Goal: Information Seeking & Learning: Learn about a topic

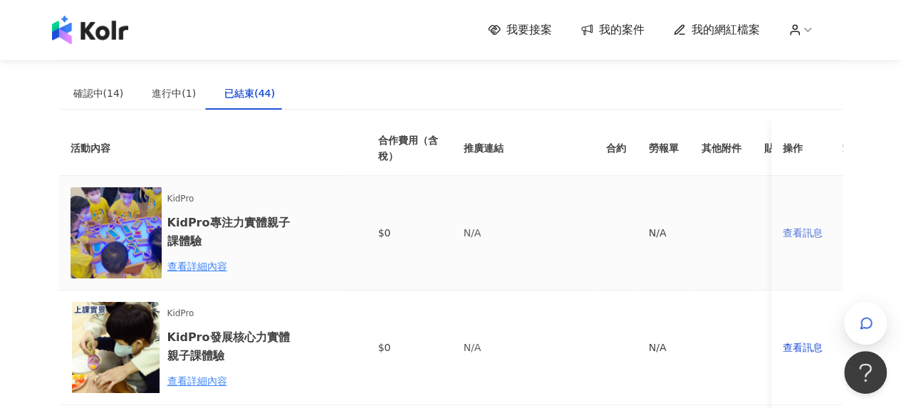
click at [808, 234] on div "查看訊息" at bounding box center [807, 233] width 48 height 16
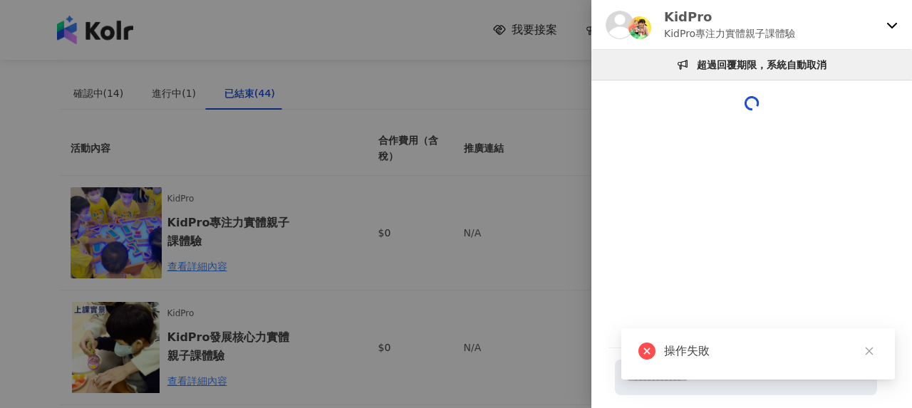
click at [887, 24] on icon at bounding box center [892, 26] width 10 height 6
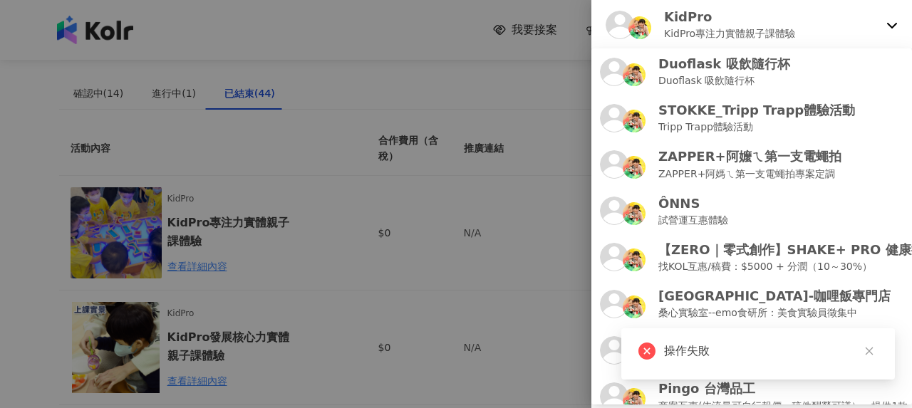
click at [199, 188] on div at bounding box center [456, 204] width 912 height 408
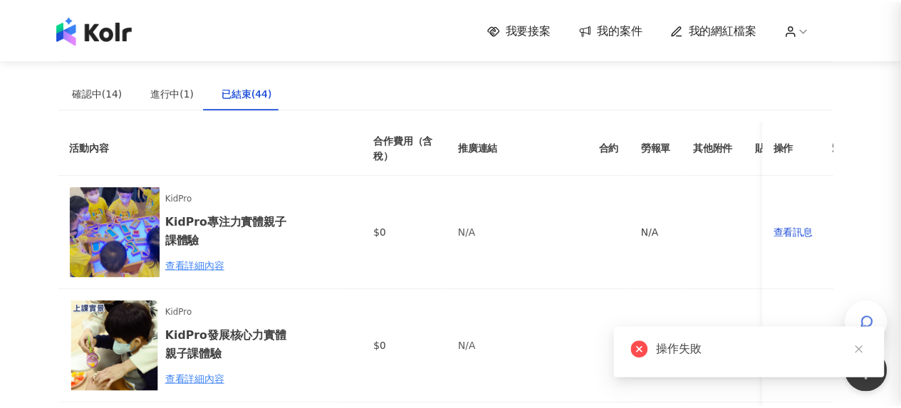
scroll to position [1503, 0]
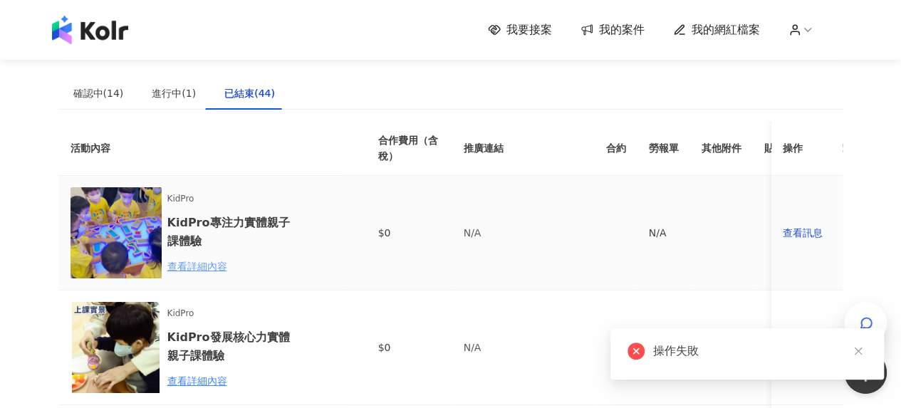
click at [195, 260] on div "查看詳細內容" at bounding box center [229, 267] width 125 height 16
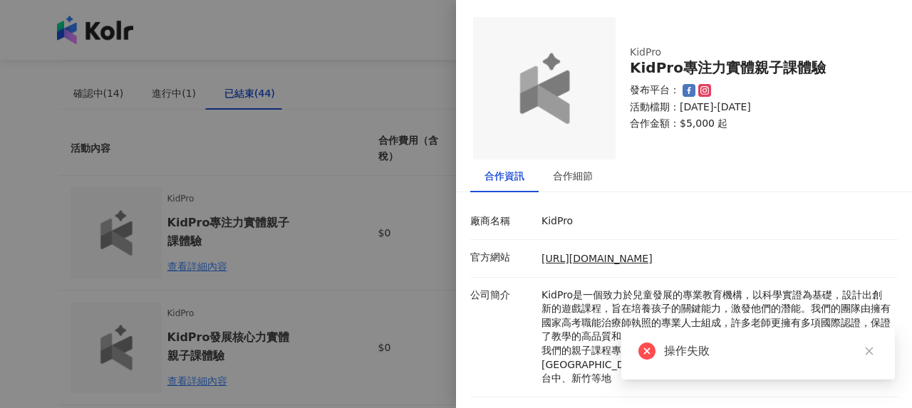
click at [335, 172] on div at bounding box center [456, 204] width 912 height 408
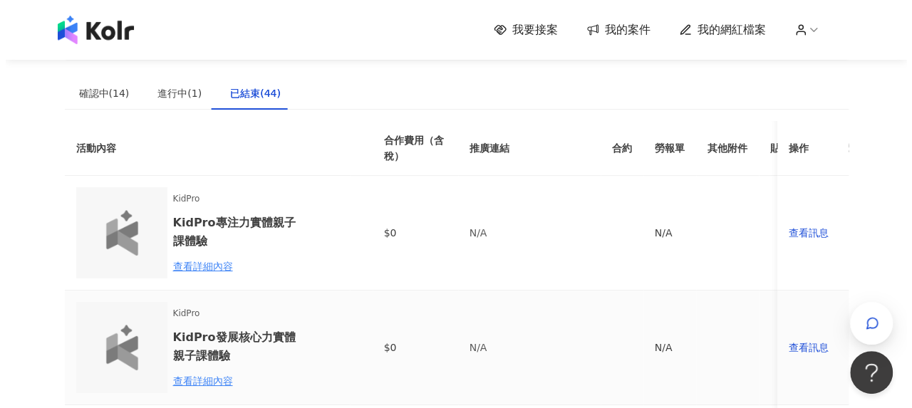
scroll to position [142, 0]
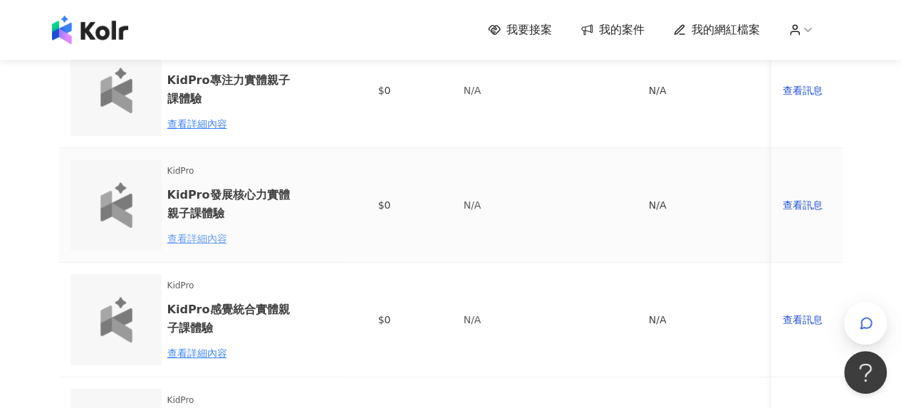
click at [203, 237] on div "查看詳細內容" at bounding box center [229, 239] width 125 height 16
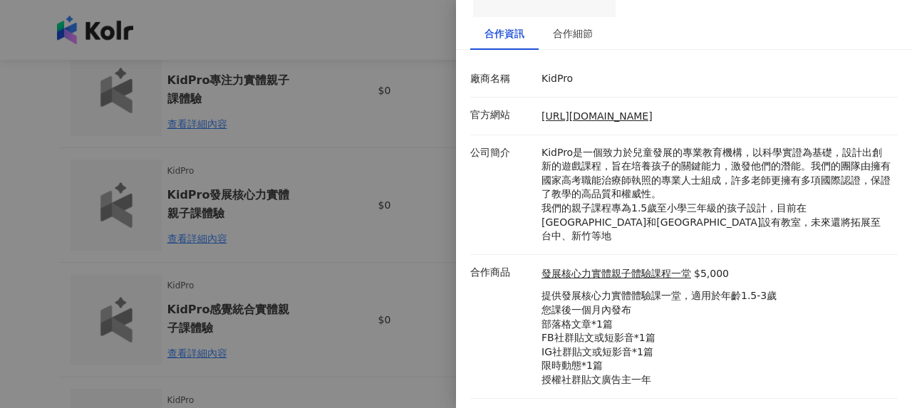
scroll to position [152, 0]
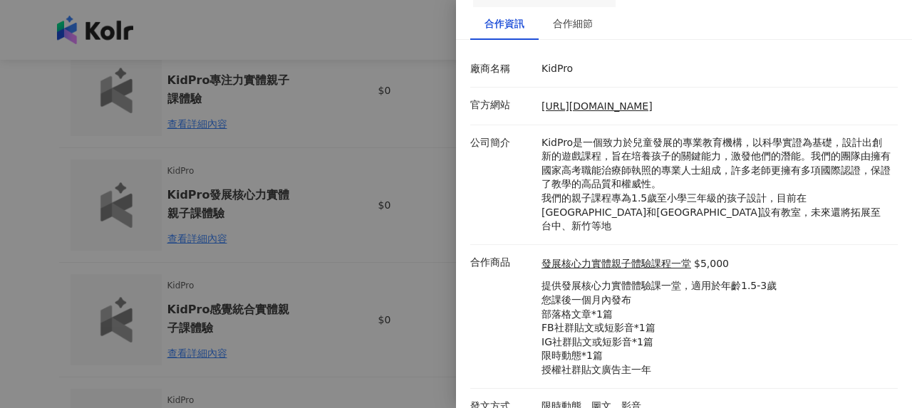
click at [249, 188] on div at bounding box center [456, 204] width 912 height 408
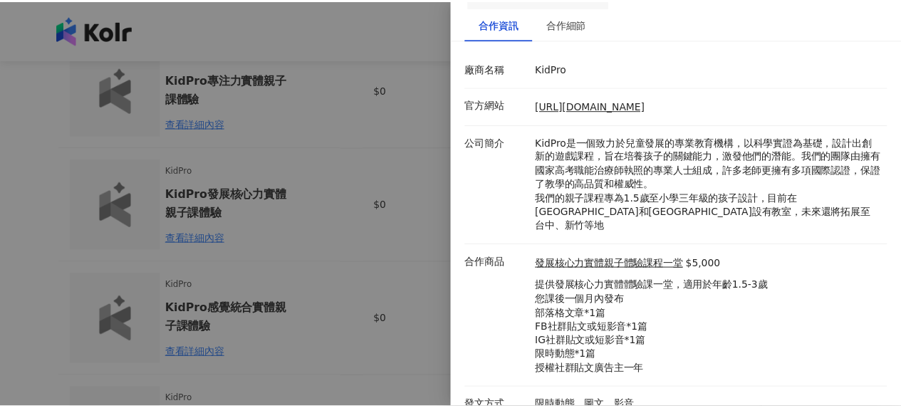
scroll to position [0, 0]
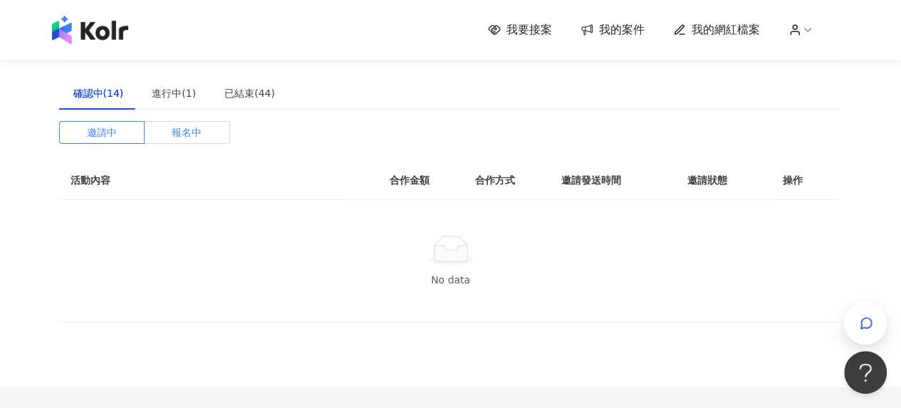
click at [187, 136] on span "報名中" at bounding box center [187, 132] width 30 height 21
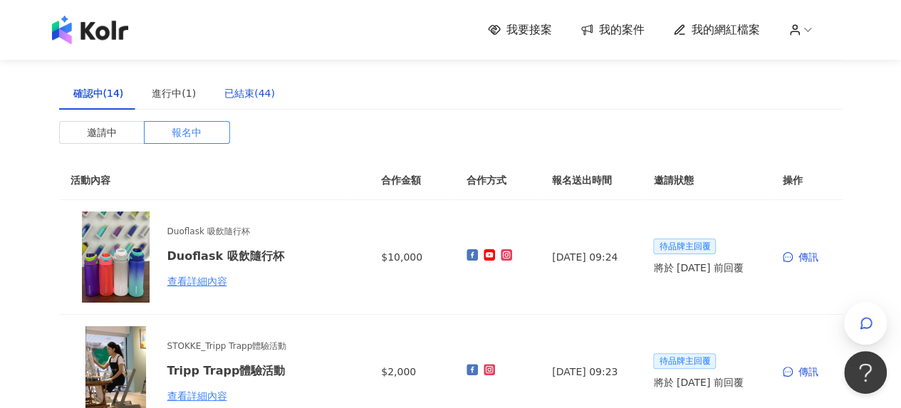
click at [242, 95] on div "已結束(44)" at bounding box center [249, 93] width 51 height 16
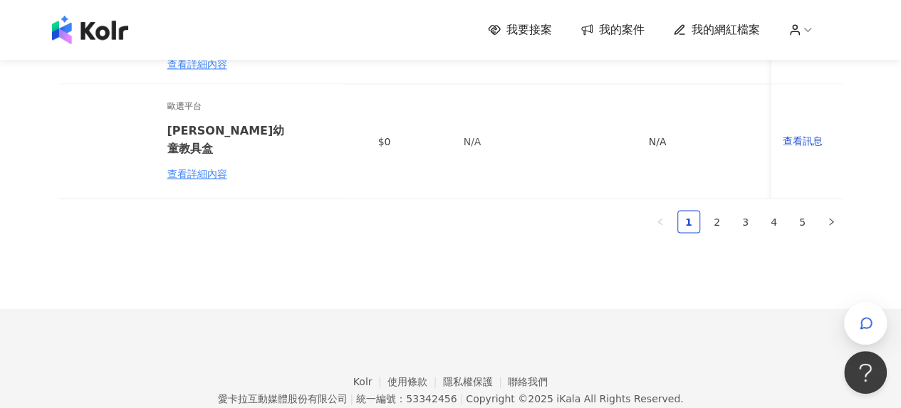
scroll to position [1293, 0]
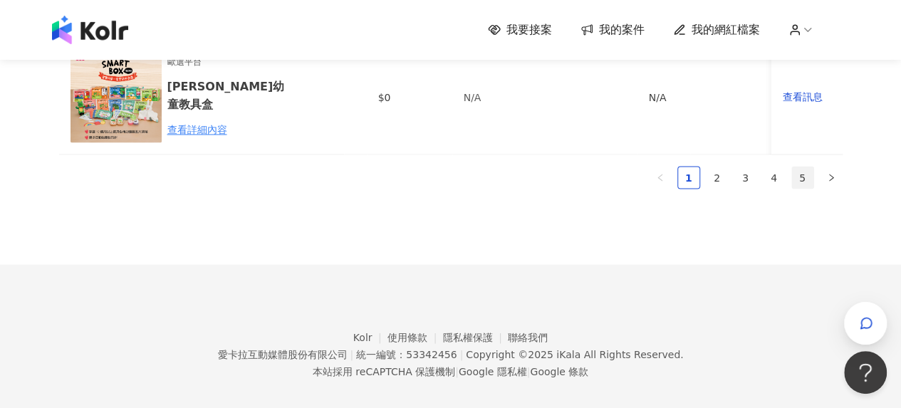
click at [804, 167] on link "5" at bounding box center [802, 177] width 21 height 21
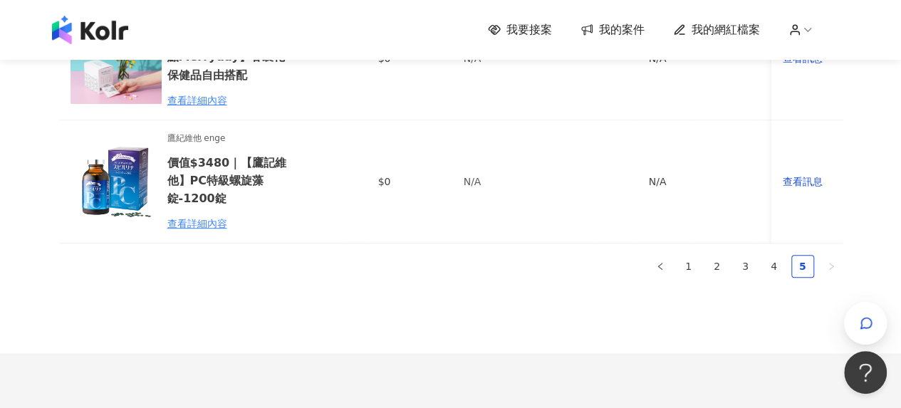
scroll to position [498, 0]
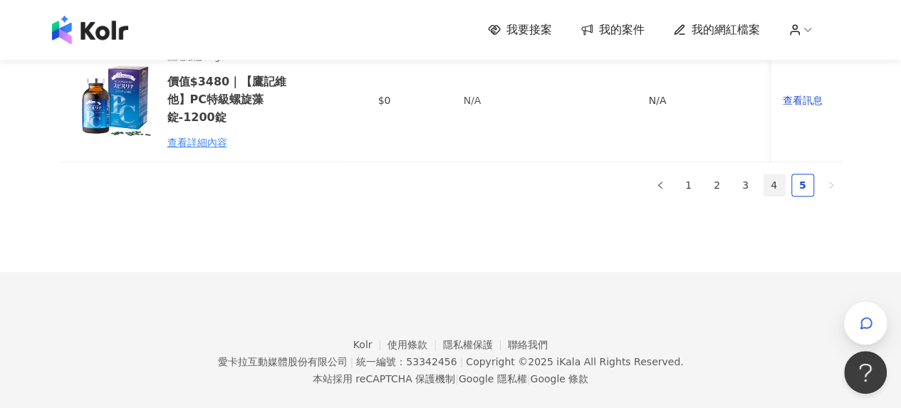
click at [768, 196] on link "4" at bounding box center [773, 184] width 21 height 21
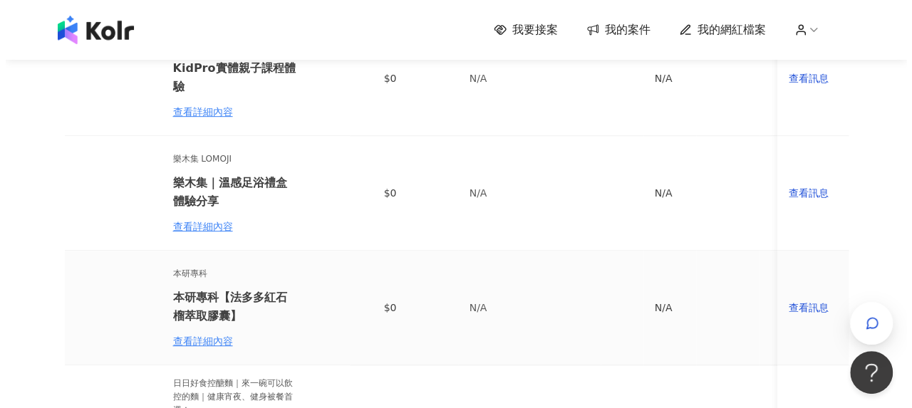
scroll to position [285, 0]
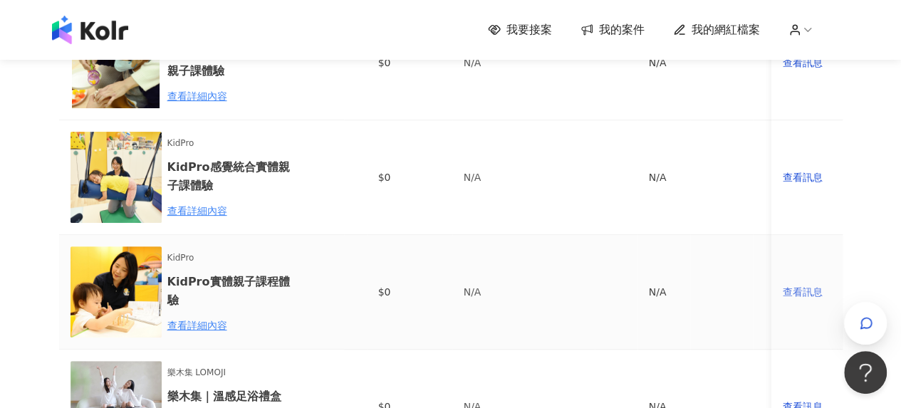
click at [799, 290] on div "查看訊息" at bounding box center [807, 292] width 48 height 16
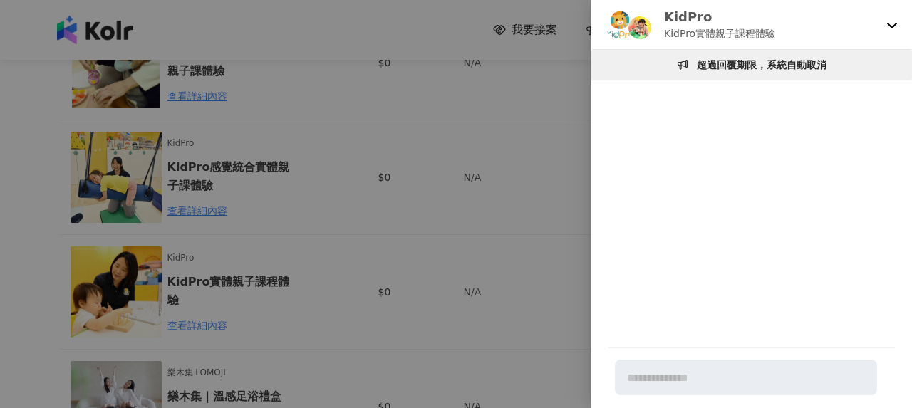
click at [893, 23] on icon at bounding box center [891, 24] width 11 height 11
click at [453, 165] on div at bounding box center [456, 204] width 912 height 408
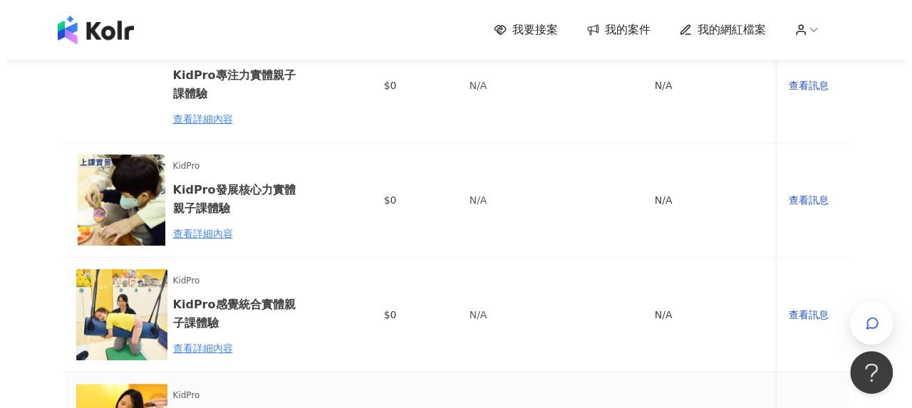
scroll to position [142, 0]
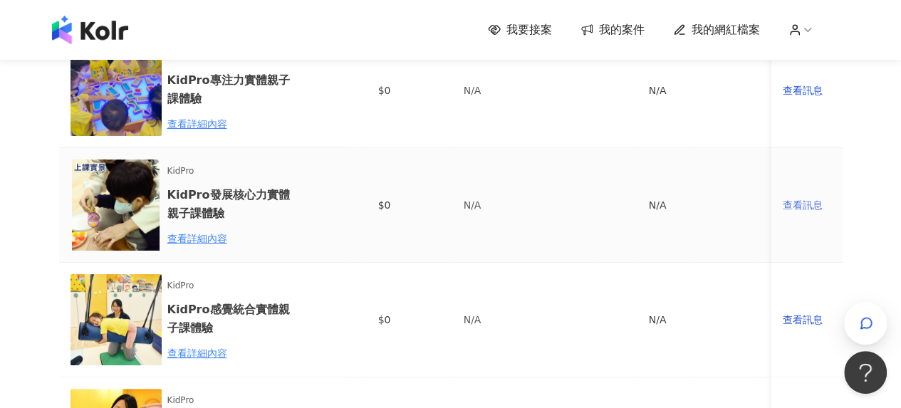
click at [801, 202] on div "查看訊息" at bounding box center [807, 205] width 48 height 16
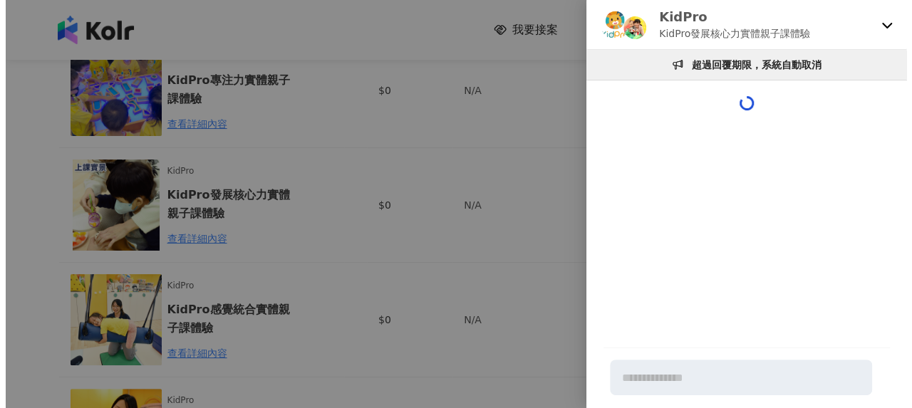
scroll to position [0, 0]
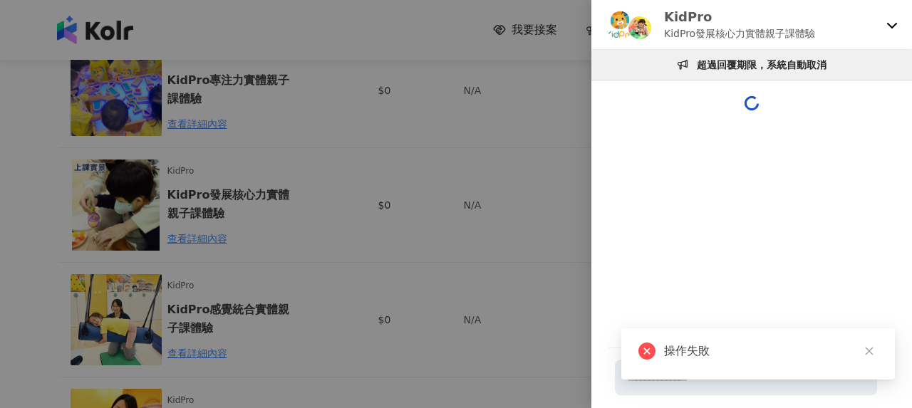
click at [889, 28] on icon at bounding box center [891, 24] width 11 height 11
click at [400, 182] on div at bounding box center [456, 204] width 912 height 408
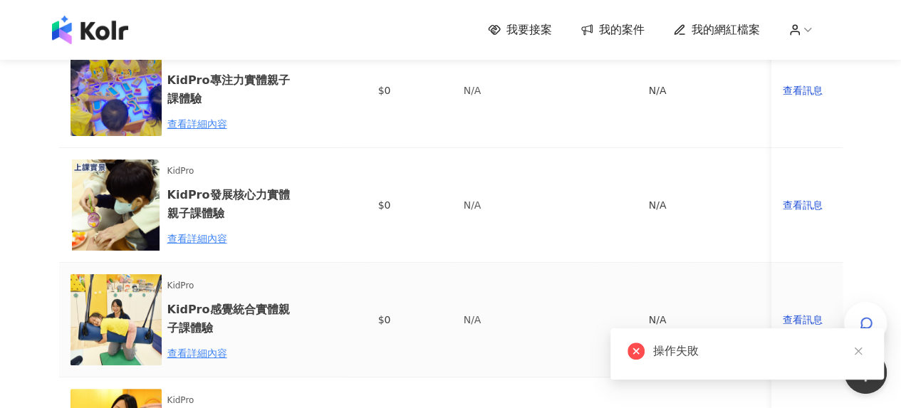
click at [798, 310] on td "查看訊息" at bounding box center [806, 320] width 71 height 115
click at [801, 320] on div "查看訊息" at bounding box center [807, 320] width 48 height 16
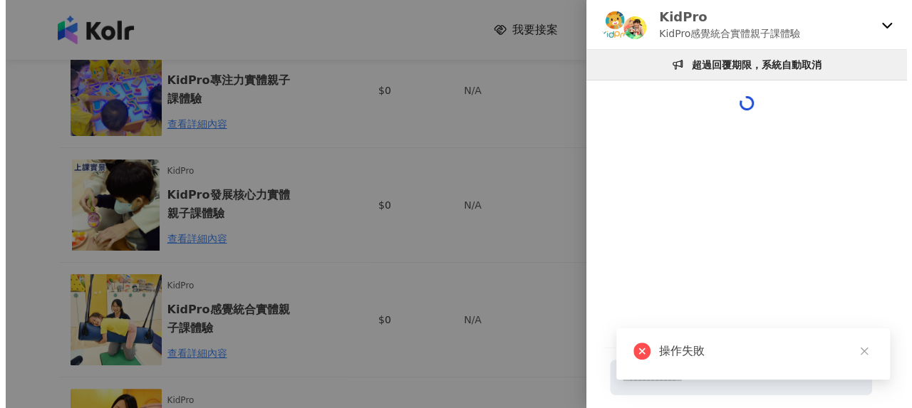
scroll to position [0, 0]
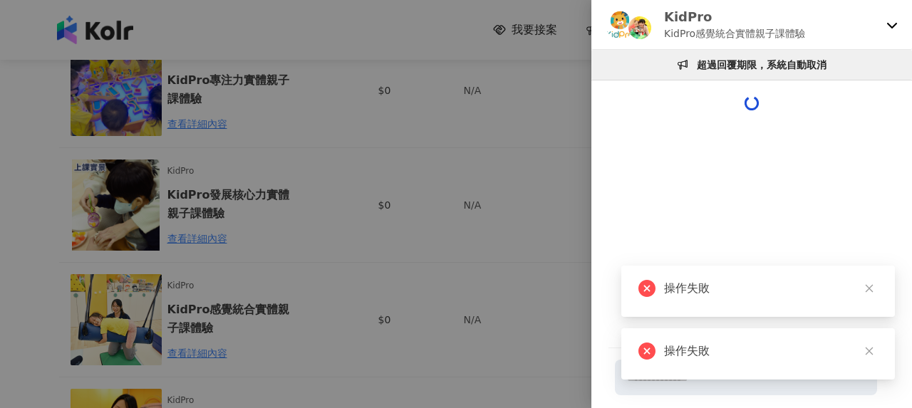
click at [885, 26] on div "KidPro KidPro感覺統合實體親子課體驗" at bounding box center [751, 25] width 320 height 50
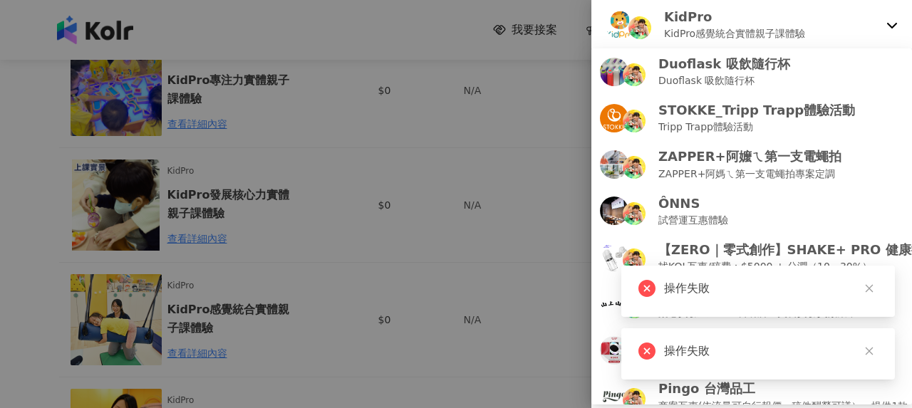
click at [305, 244] on div at bounding box center [456, 204] width 912 height 408
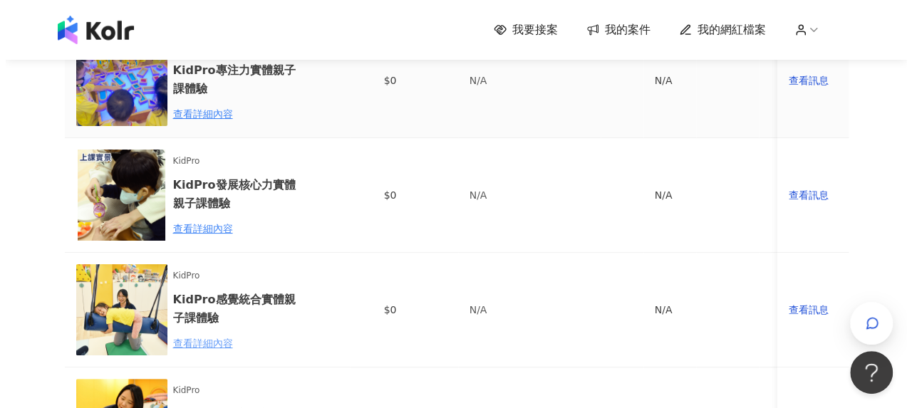
scroll to position [214, 0]
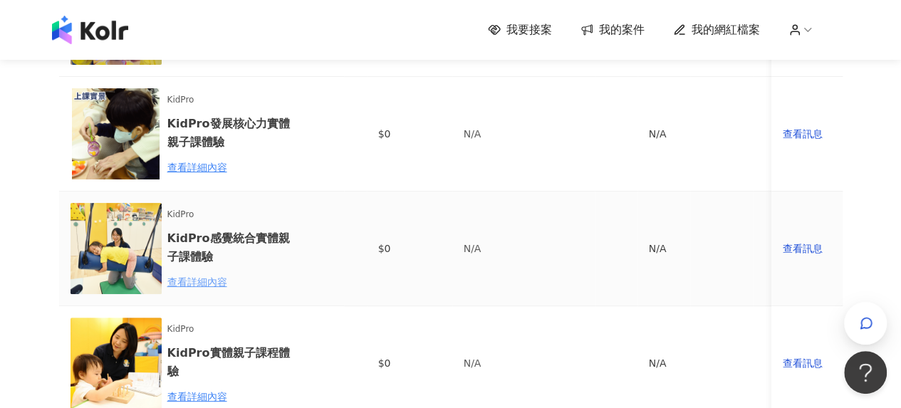
click at [216, 280] on div "查看詳細內容" at bounding box center [229, 282] width 125 height 16
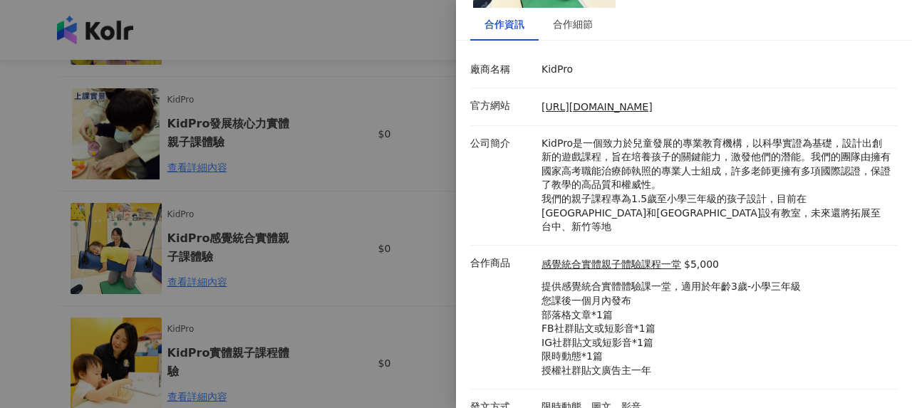
scroll to position [152, 0]
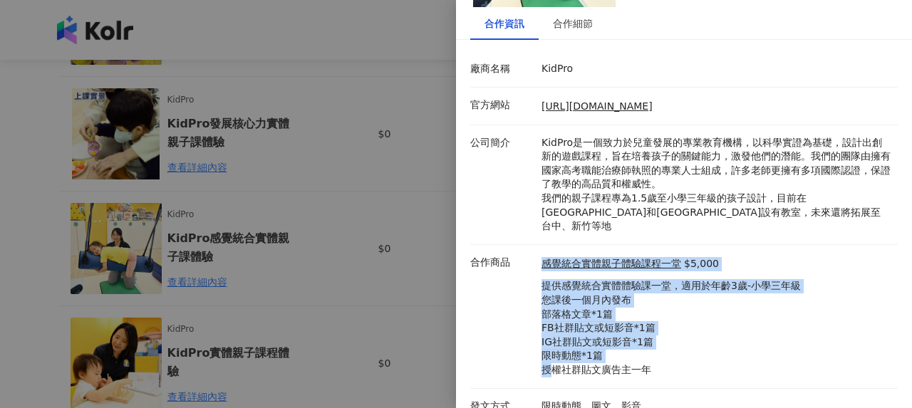
drag, startPoint x: 549, startPoint y: 357, endPoint x: 537, endPoint y: 264, distance: 93.4
click at [538, 264] on div "感覺統合實體親子體驗課程一堂 $5,000 提供感覺統合實體體驗課一堂，適用於年齡3歲-小學三年級 您課後一個月內發布 部落格文章*1篇 FB社群貼文或短影音…" at bounding box center [716, 317] width 356 height 122
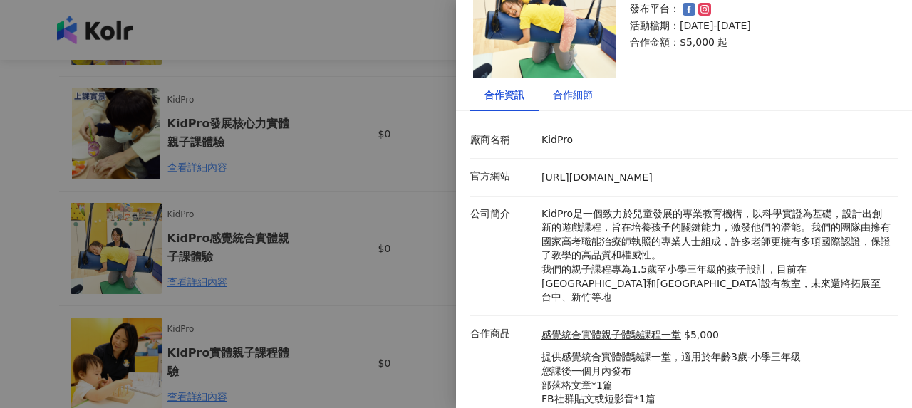
click at [570, 101] on div "合作細節" at bounding box center [573, 95] width 40 height 16
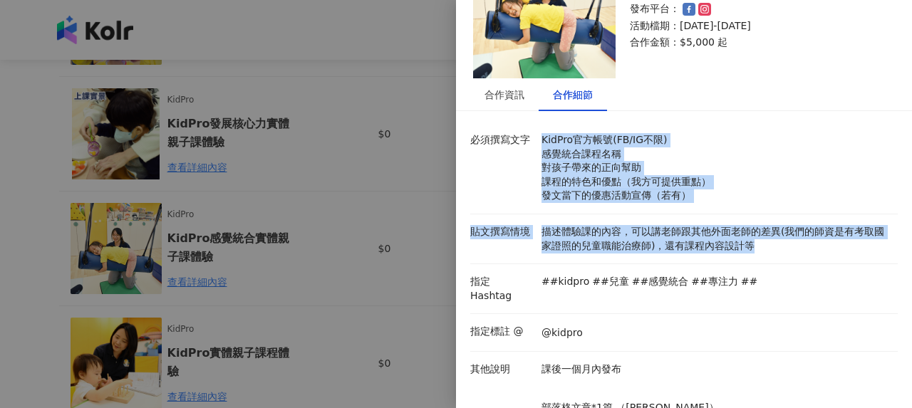
drag, startPoint x: 534, startPoint y: 137, endPoint x: 771, endPoint y: 246, distance: 260.7
click at [771, 246] on div "必須撰寫文字 KidPro官方帳號(FB/IG不限) 感覺統合課程名稱 對孩子帶來的正向幫助 課程的特色和優點（我方可提供重點） 發文當下的優惠活動宣傳（若有…" at bounding box center [683, 411] width 427 height 578
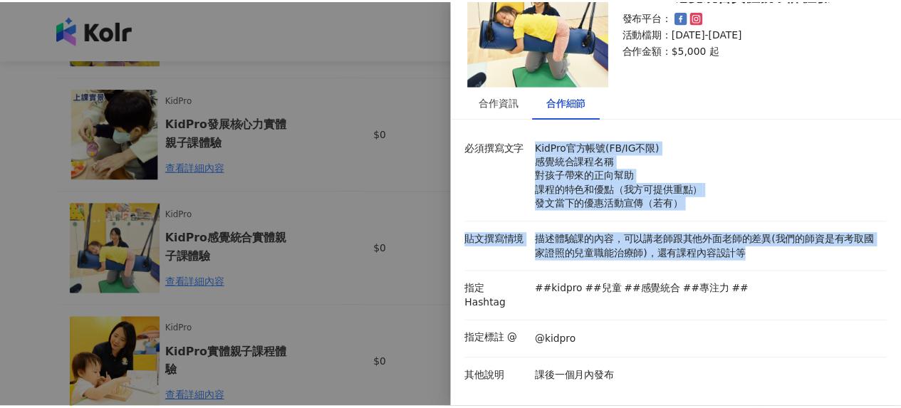
scroll to position [0, 0]
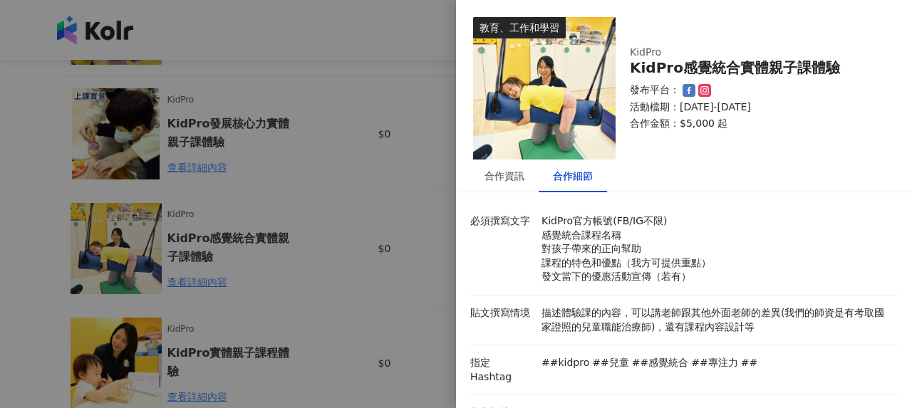
click at [368, 223] on div at bounding box center [456, 204] width 912 height 408
